Goal: Transaction & Acquisition: Purchase product/service

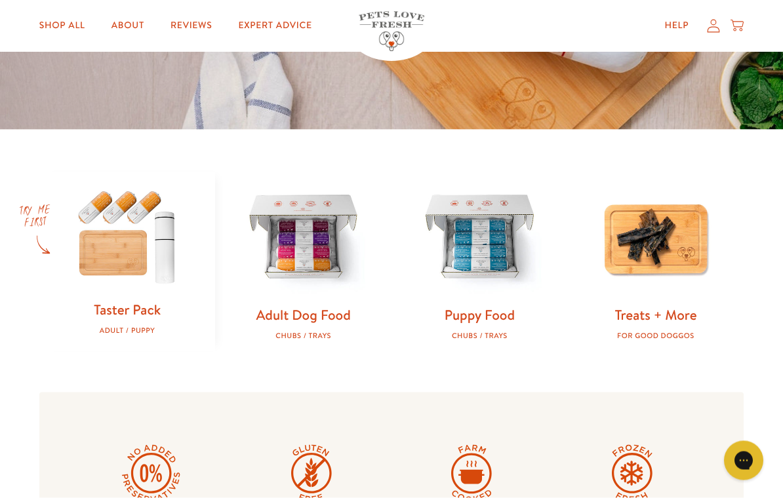
scroll to position [306, 0]
click at [327, 323] on div "Adult Dog Food Chubs / Trays" at bounding box center [303, 323] width 134 height 34
click at [312, 333] on div "Chubs / Trays" at bounding box center [303, 335] width 134 height 9
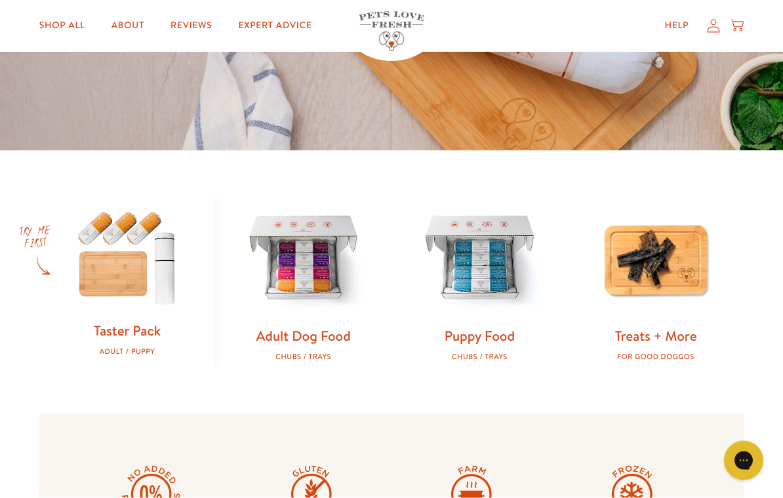
scroll to position [285, 0]
click at [322, 340] on link "Adult Dog Food" at bounding box center [303, 335] width 94 height 19
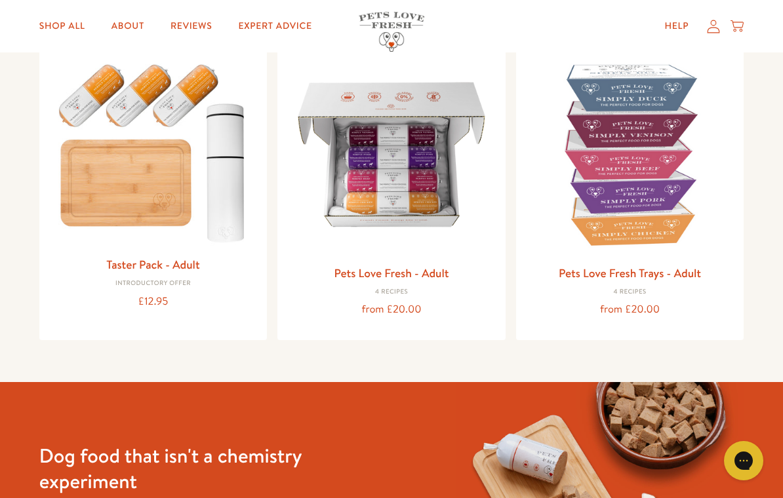
scroll to position [160, 0]
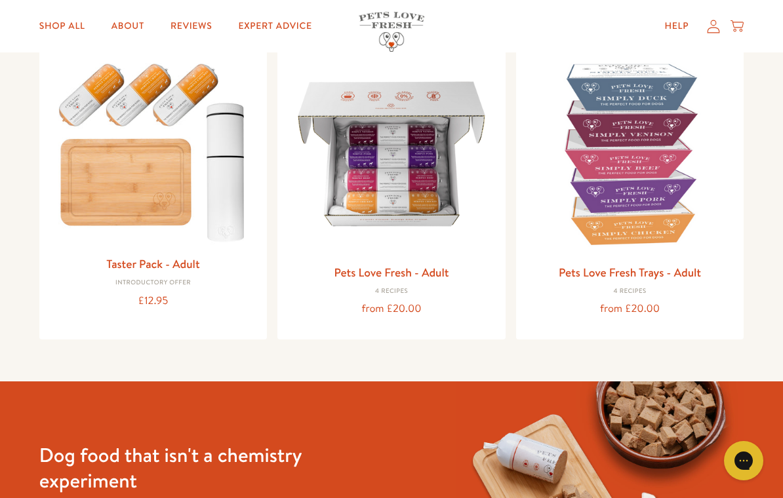
click at [690, 268] on link "Pets Love Fresh Trays - Adult" at bounding box center [630, 272] width 142 height 16
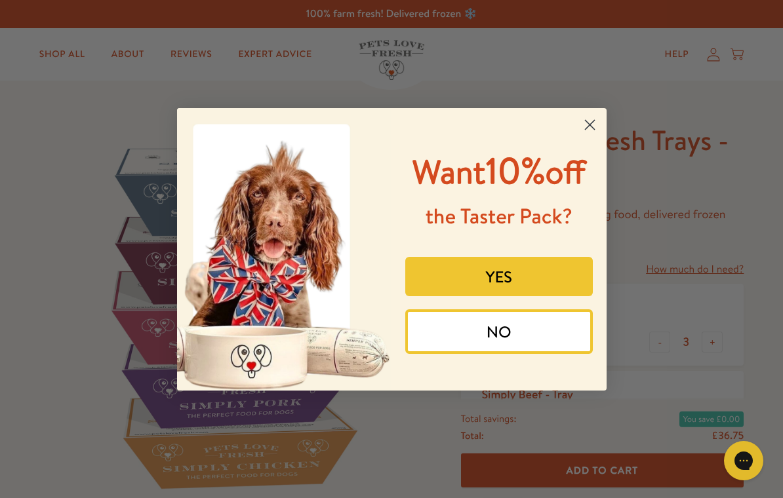
click at [584, 116] on circle "Close dialog" at bounding box center [589, 124] width 22 height 22
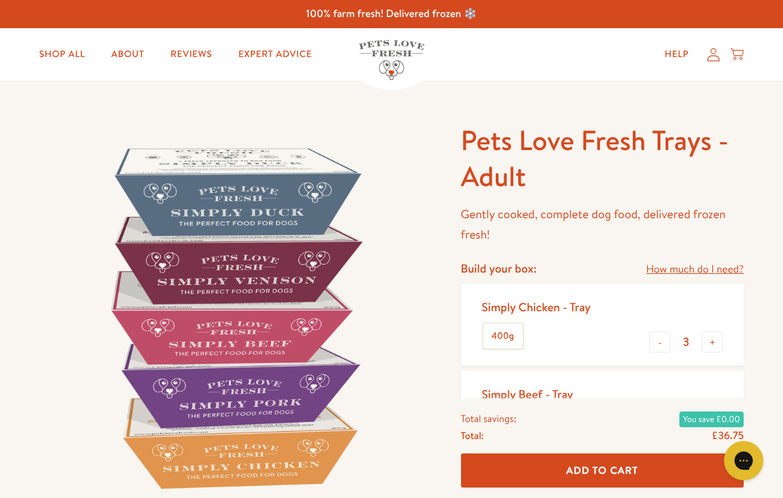
click at [62, 58] on link "Shop All" at bounding box center [62, 54] width 67 height 26
